Goal: Information Seeking & Learning: Learn about a topic

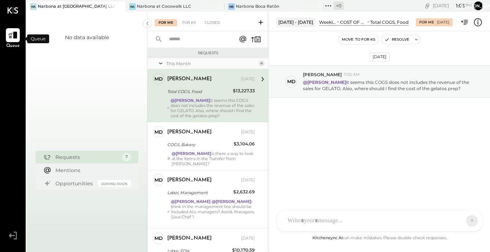
click at [11, 36] on icon at bounding box center [13, 35] width 10 height 10
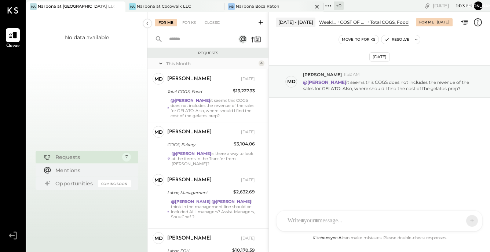
click at [270, 7] on div "Narbona Boca Ratōn" at bounding box center [257, 7] width 43 height 6
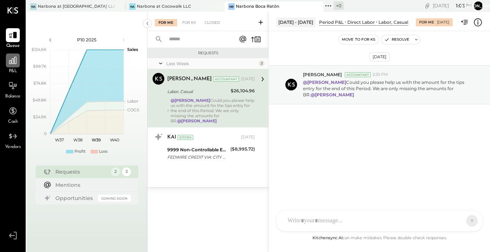
click at [15, 64] on icon at bounding box center [12, 60] width 7 height 7
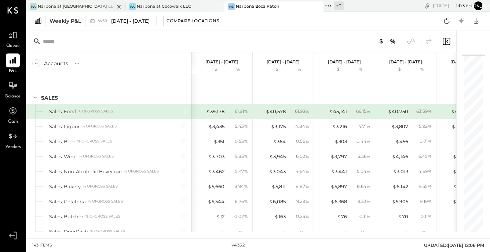
click at [94, 6] on div "Narbona at [GEOGRAPHIC_DATA] LLC" at bounding box center [76, 7] width 77 height 6
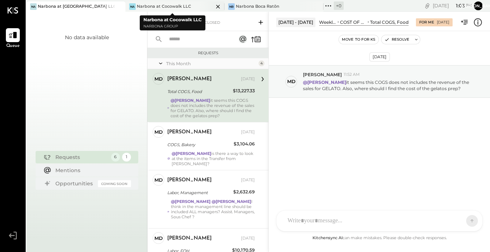
click at [155, 6] on div "Narbona at Cocowalk LLC" at bounding box center [164, 7] width 54 height 6
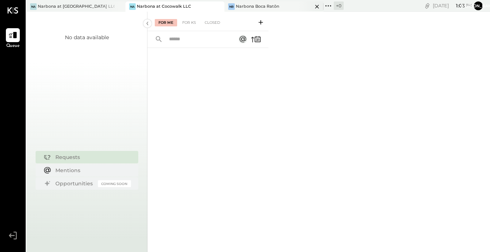
click at [257, 7] on div "Narbona Boca Ratōn" at bounding box center [257, 7] width 43 height 6
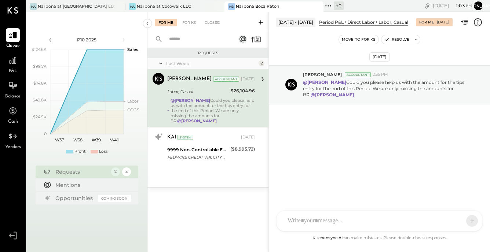
click at [12, 95] on span "Balance" at bounding box center [12, 97] width 15 height 7
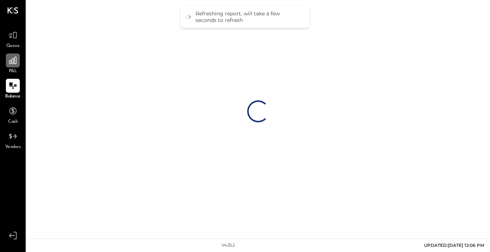
click at [12, 66] on div at bounding box center [13, 61] width 14 height 14
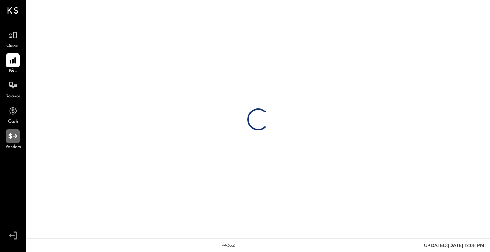
click at [12, 141] on icon at bounding box center [13, 137] width 10 height 10
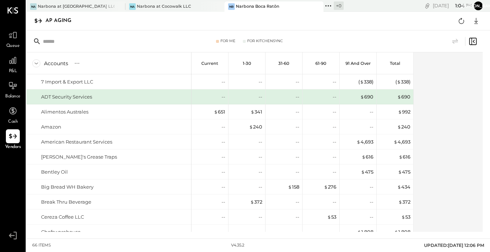
click at [11, 94] on span "Balance" at bounding box center [12, 97] width 15 height 7
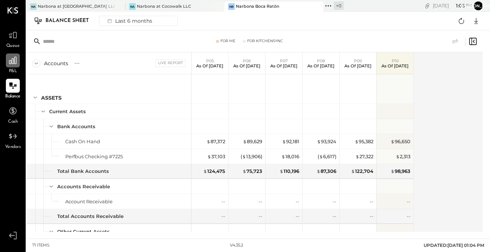
click at [14, 66] on div at bounding box center [13, 61] width 14 height 14
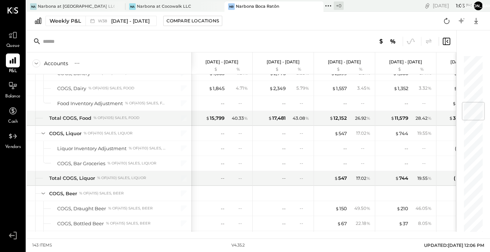
scroll to position [401, 0]
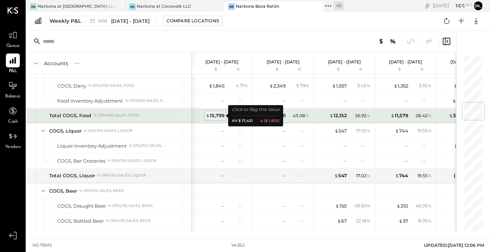
click at [217, 116] on div "$ 15,799" at bounding box center [215, 115] width 19 height 7
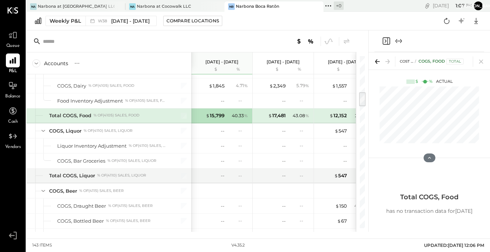
click at [383, 41] on icon "Close panel" at bounding box center [386, 40] width 7 height 7
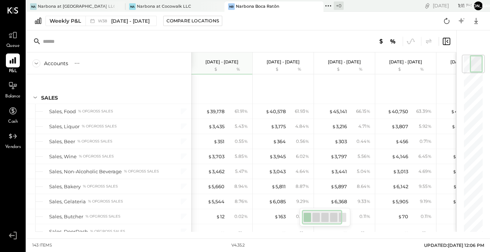
click at [36, 65] on icon at bounding box center [36, 63] width 8 height 8
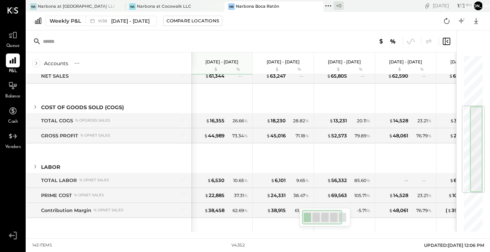
scroll to position [100, 0]
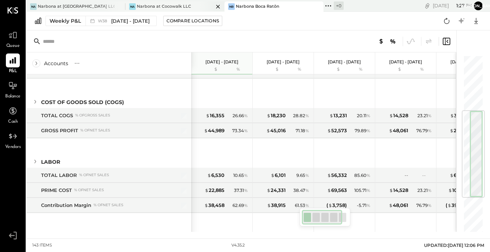
click at [166, 6] on div "Narbona at Cocowalk LLC" at bounding box center [164, 7] width 54 height 6
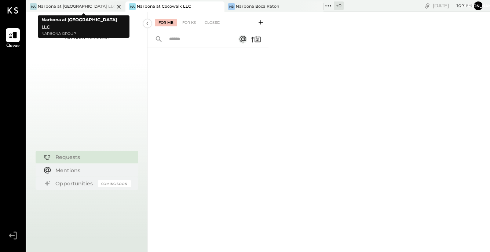
click at [78, 6] on div "Narbona at [GEOGRAPHIC_DATA] LLC" at bounding box center [76, 7] width 77 height 6
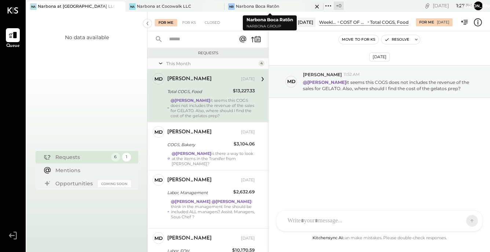
click at [264, 6] on div "Narbona Boca Ratōn" at bounding box center [257, 7] width 43 height 6
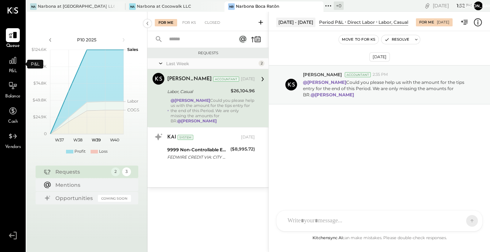
click at [13, 68] on span "P&L" at bounding box center [13, 71] width 8 height 7
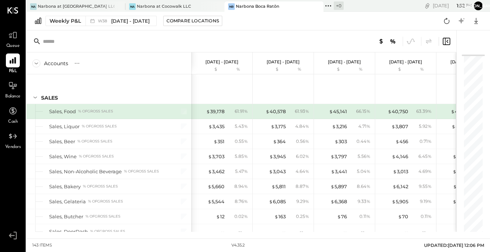
click at [37, 65] on icon at bounding box center [36, 63] width 8 height 8
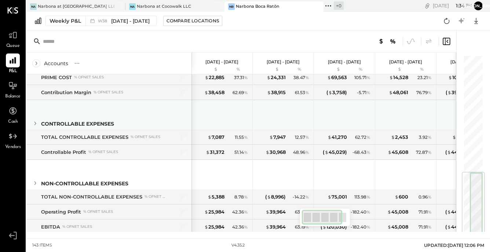
scroll to position [211, 0]
